Goal: Task Accomplishment & Management: Manage account settings

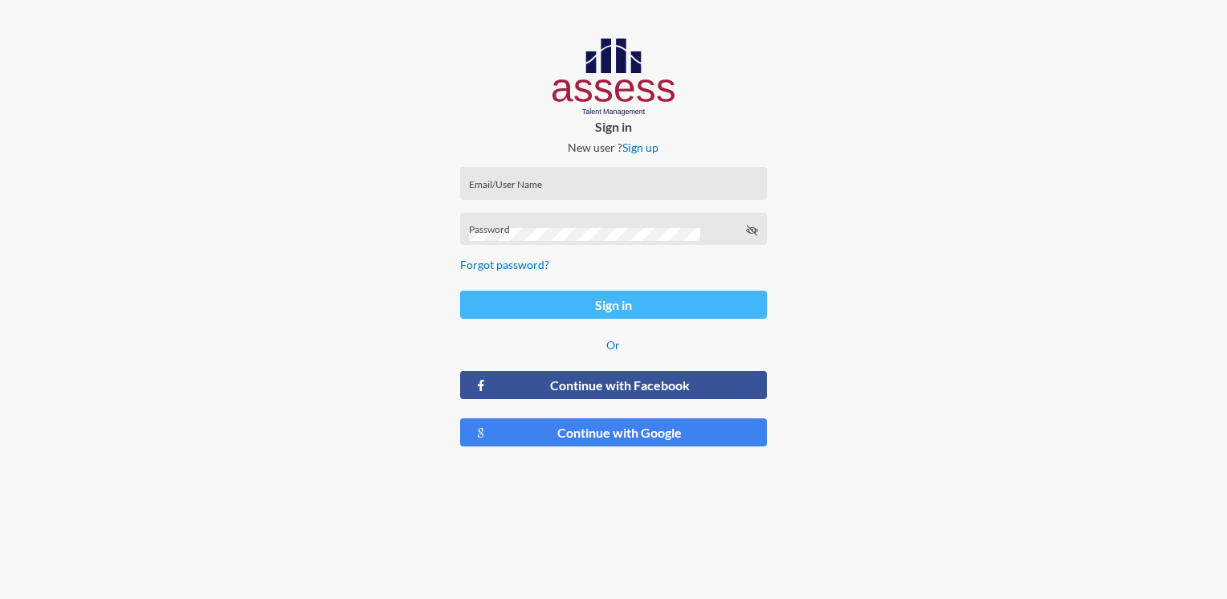
click at [587, 306] on button "Sign in" at bounding box center [613, 305] width 306 height 28
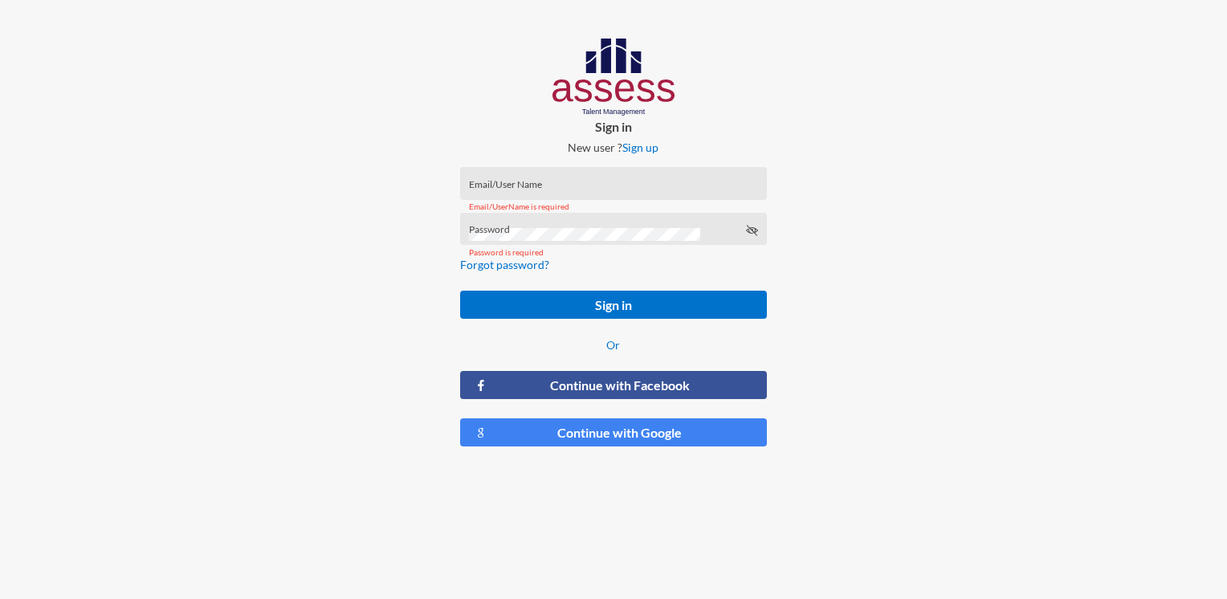
click at [528, 186] on input "Email/User Name" at bounding box center [613, 188] width 289 height 13
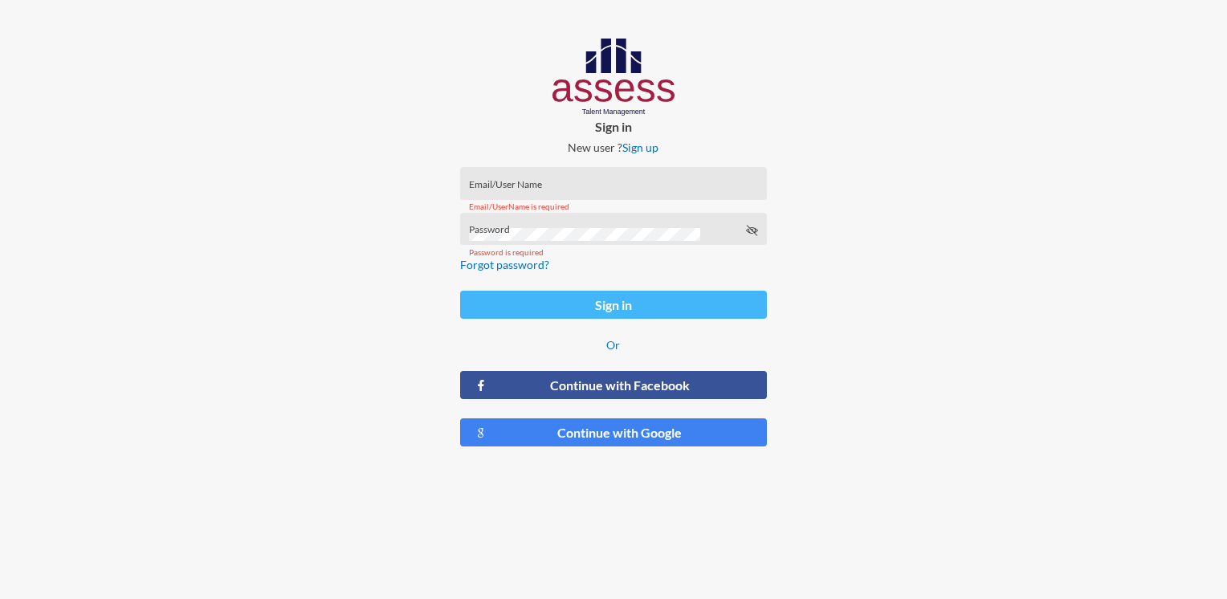
click at [626, 305] on button "Sign in" at bounding box center [613, 305] width 306 height 28
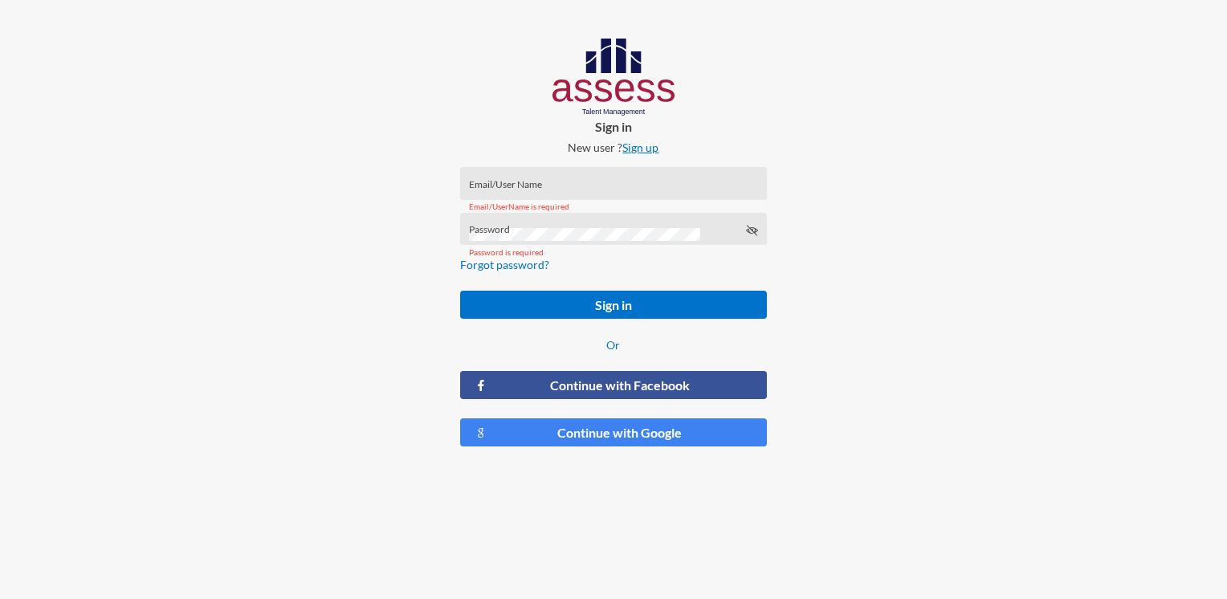
click at [641, 146] on link "Sign up" at bounding box center [640, 148] width 36 height 14
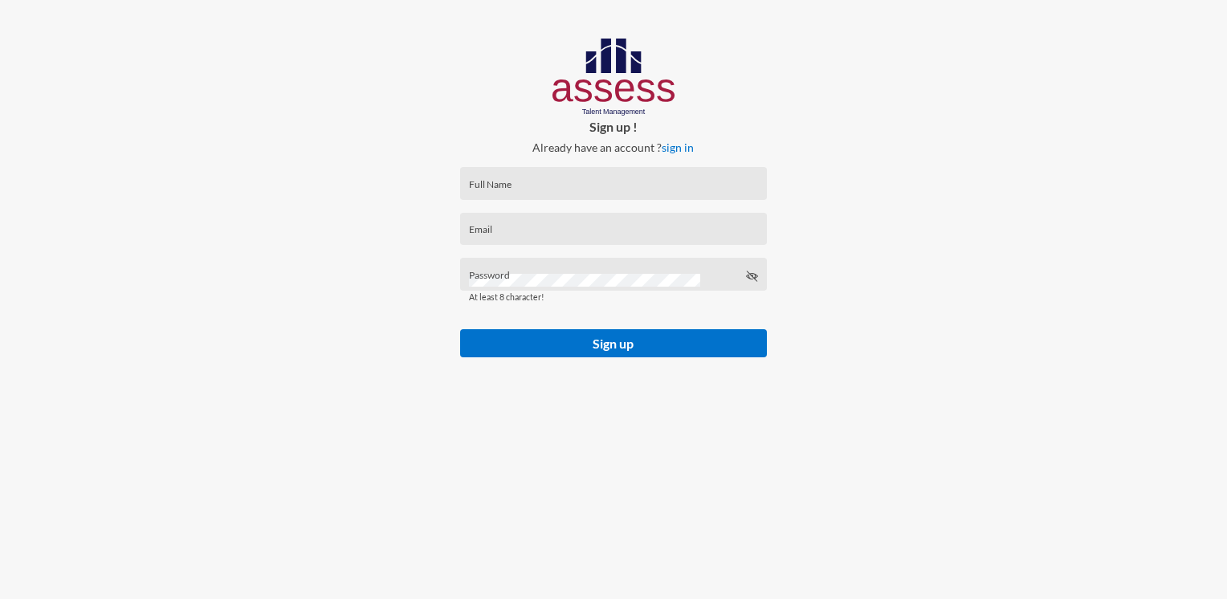
click at [547, 181] on div "Full Name" at bounding box center [613, 187] width 289 height 24
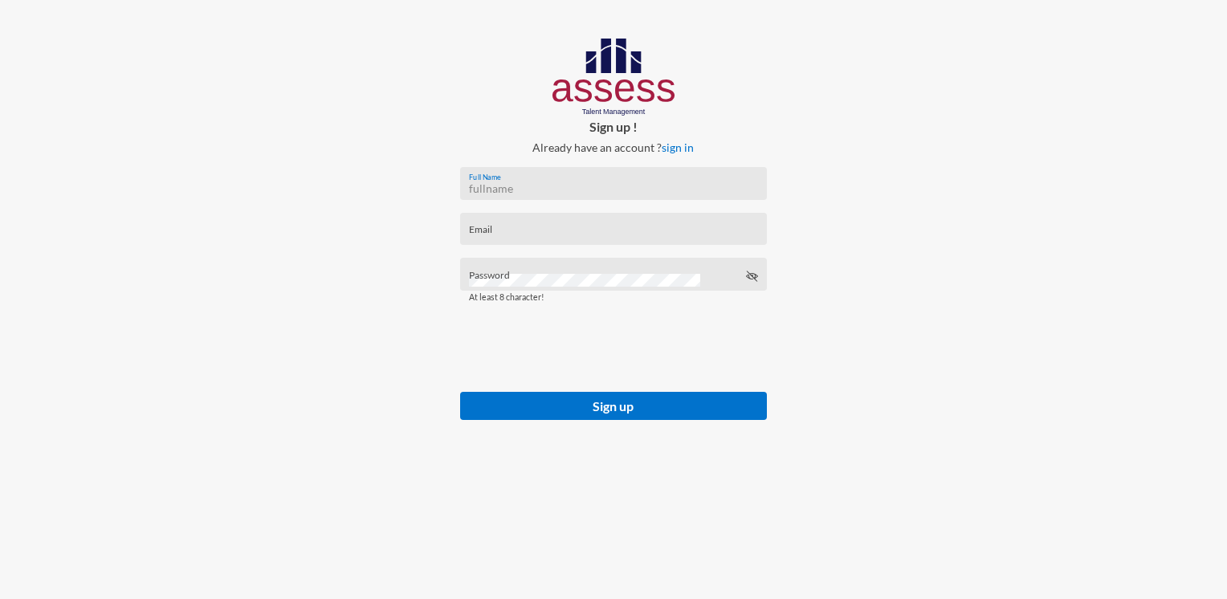
click at [553, 176] on div "Full Name" at bounding box center [613, 187] width 289 height 24
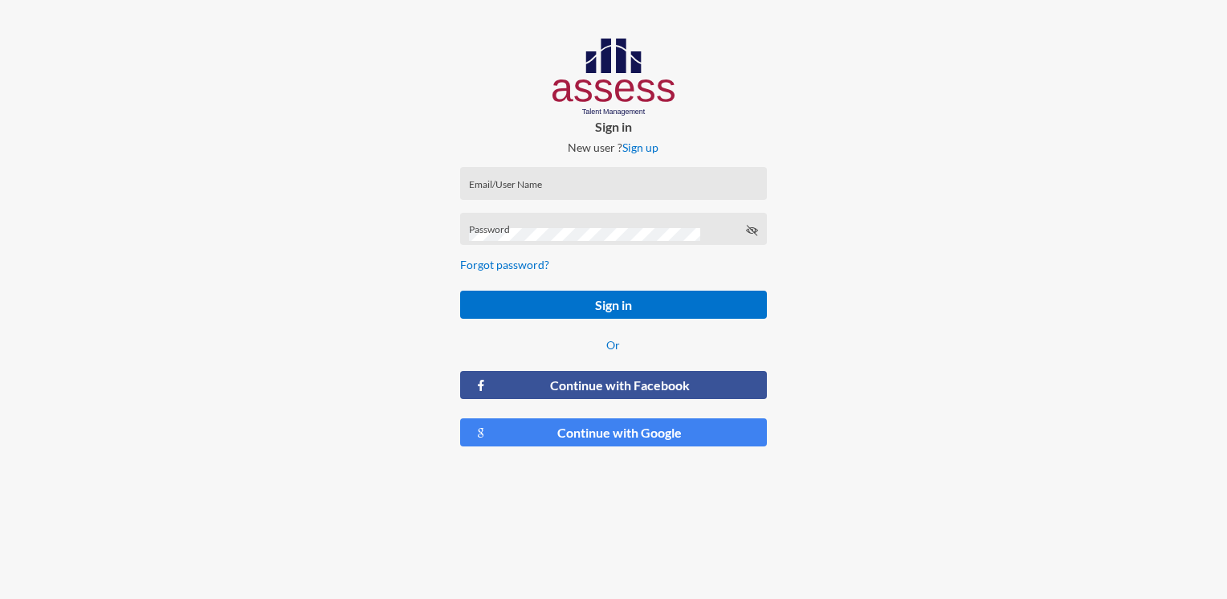
click at [586, 172] on div "Email/User Name" at bounding box center [613, 183] width 306 height 33
click at [495, 268] on link "Forgot password?" at bounding box center [504, 265] width 89 height 14
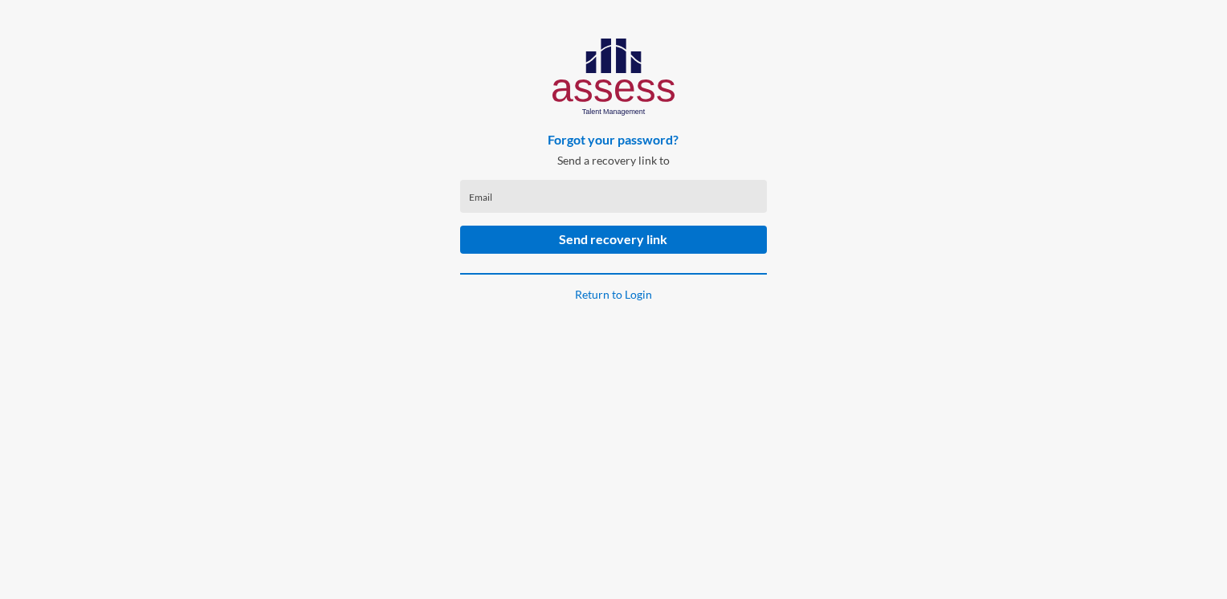
click at [581, 198] on input "Email" at bounding box center [613, 201] width 289 height 13
type input "moaaz"
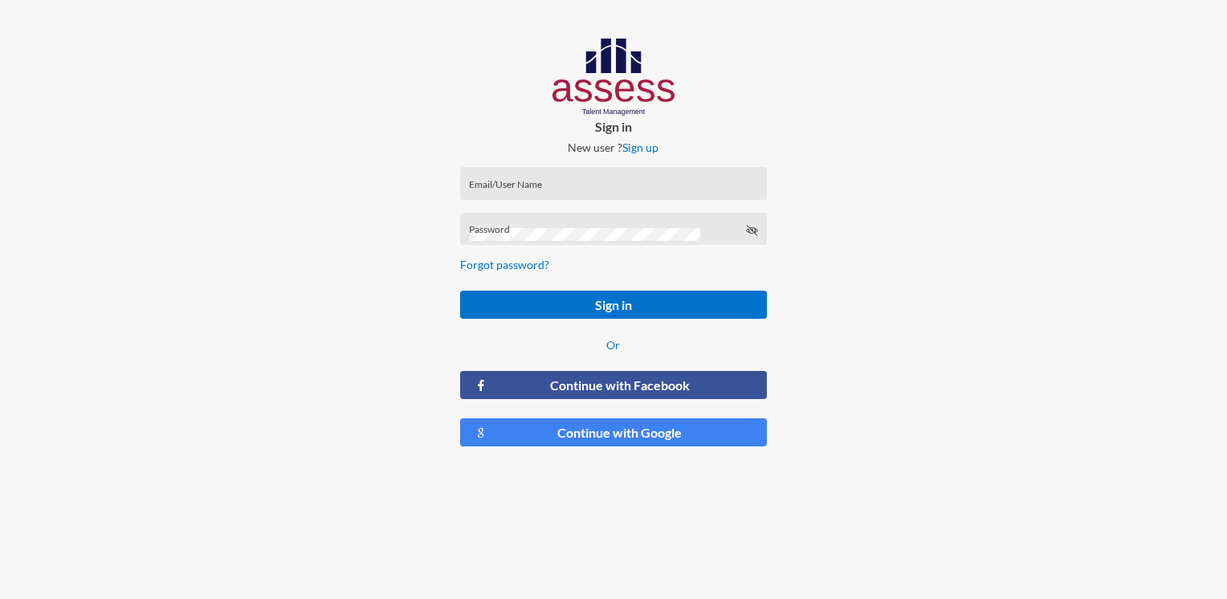
click at [536, 178] on div "Email/User Name" at bounding box center [613, 187] width 289 height 24
click at [518, 187] on input "Email/User Name" at bounding box center [613, 188] width 289 height 13
drag, startPoint x: 690, startPoint y: 88, endPoint x: 510, endPoint y: 88, distance: 179.9
click at [510, 88] on div "Sign in New user ? Sign up Email/User Name Email/UserName is required Password …" at bounding box center [613, 249] width 409 height 498
drag, startPoint x: 510, startPoint y: 88, endPoint x: 502, endPoint y: 116, distance: 30.0
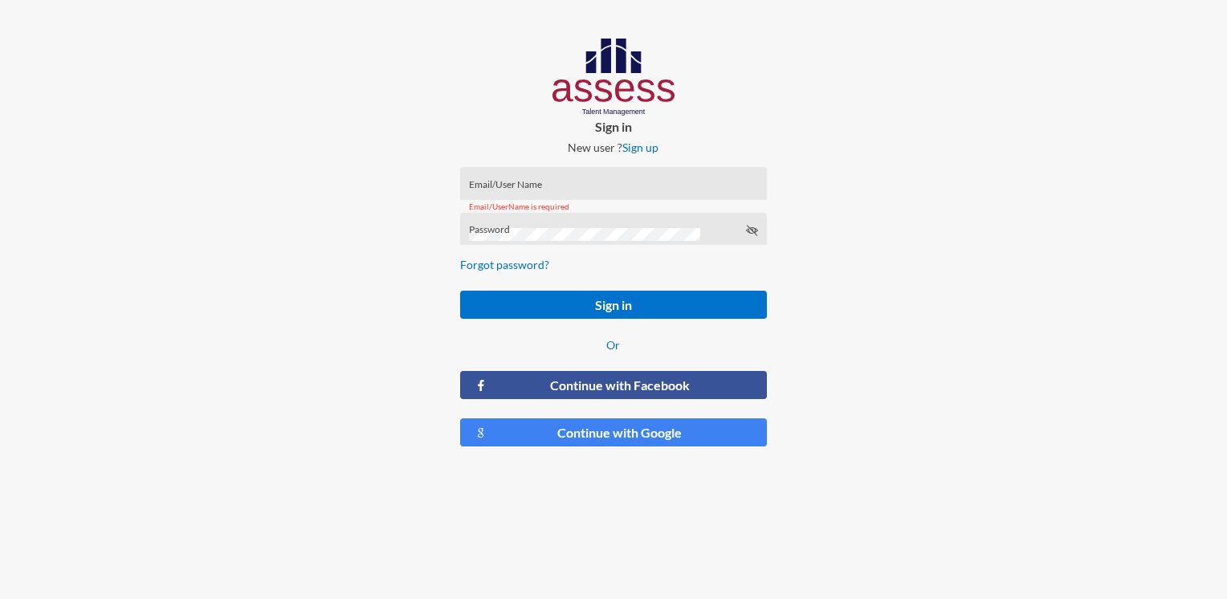
click at [501, 116] on div "Sign in New user ? Sign up Email/User Name Email/UserName is required Password …" at bounding box center [613, 249] width 409 height 498
click at [540, 107] on div "Sign in New user ? Sign up Email/User Name Email/UserName is required Password …" at bounding box center [613, 249] width 409 height 498
drag, startPoint x: 641, startPoint y: 130, endPoint x: 583, endPoint y: 131, distance: 57.8
click at [583, 131] on p "Sign in" at bounding box center [613, 126] width 332 height 15
drag, startPoint x: 583, startPoint y: 131, endPoint x: 475, endPoint y: 132, distance: 107.6
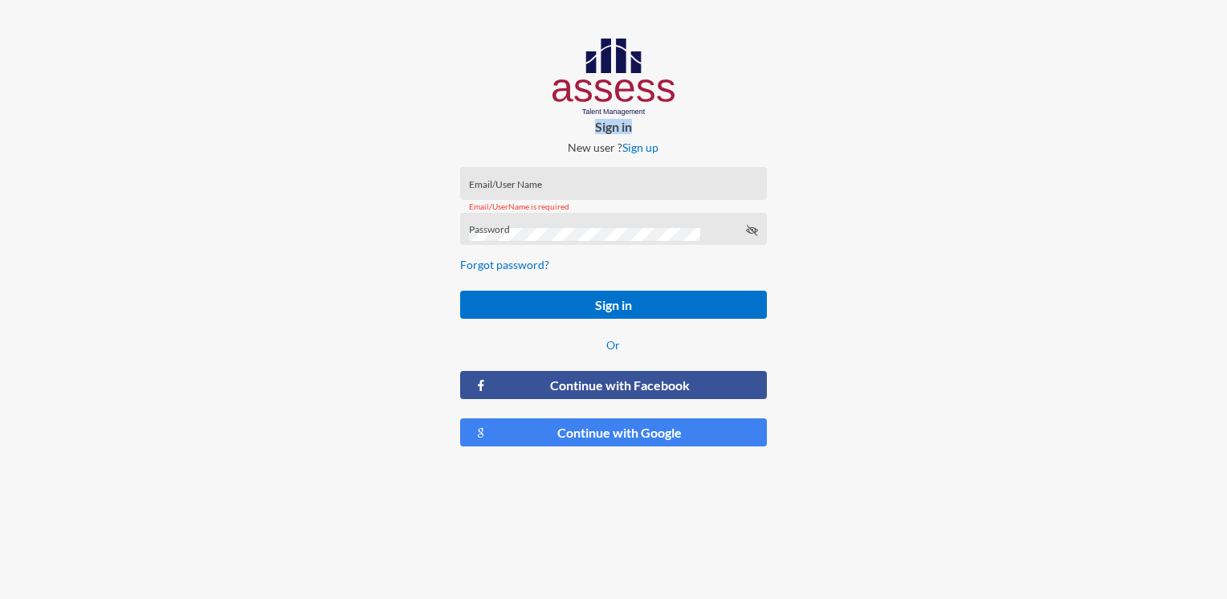
click at [475, 132] on p "Sign in" at bounding box center [613, 126] width 332 height 15
click at [650, 273] on form "Email/User Name Email/UserName is required Password Forgot password? Sign in Or…" at bounding box center [613, 307] width 332 height 306
click at [752, 223] on div "Password" at bounding box center [613, 233] width 289 height 24
click at [896, 95] on div at bounding box center [1022, 249] width 409 height 498
